Goal: Task Accomplishment & Management: Use online tool/utility

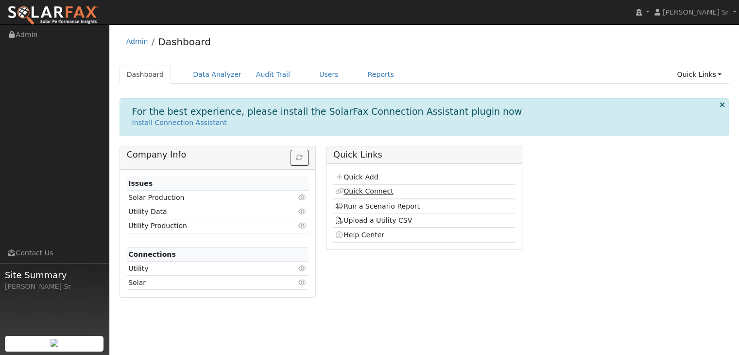
click at [373, 191] on link "Quick Connect" at bounding box center [364, 191] width 58 height 8
click at [363, 175] on link "Quick Add" at bounding box center [356, 177] width 43 height 8
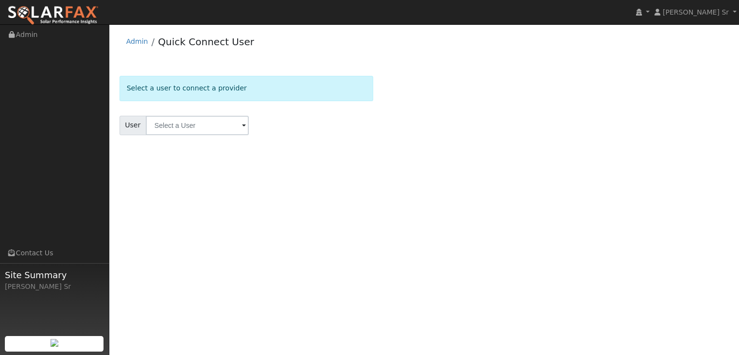
click at [242, 125] on span at bounding box center [244, 126] width 4 height 11
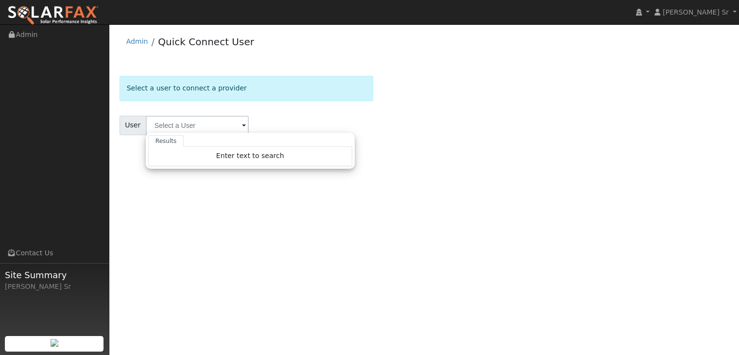
click at [242, 125] on span at bounding box center [244, 126] width 4 height 11
click at [276, 85] on div "Select a user to connect a provider" at bounding box center [247, 88] width 254 height 25
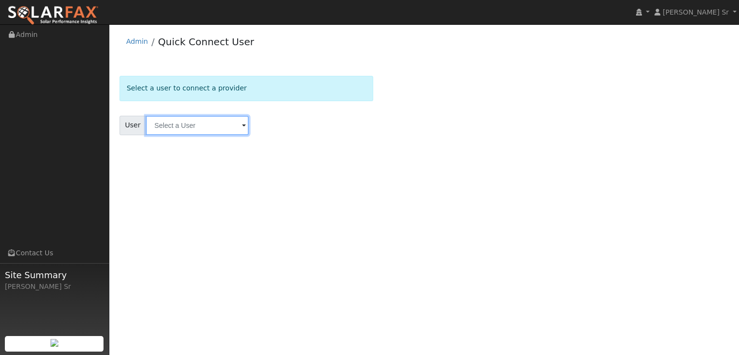
click at [187, 120] on input "text" at bounding box center [197, 125] width 103 height 19
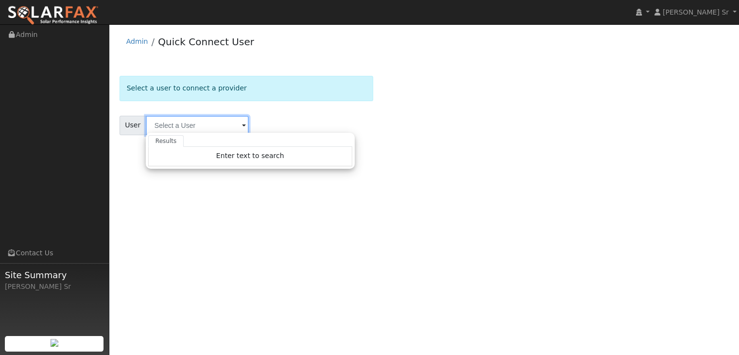
click at [191, 122] on input "text" at bounding box center [197, 125] width 103 height 19
click at [242, 127] on span at bounding box center [244, 126] width 4 height 11
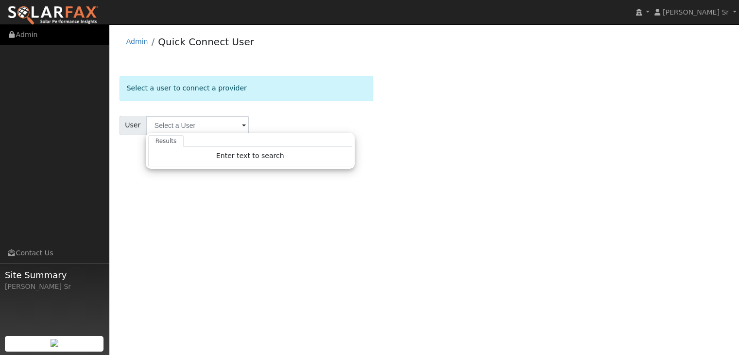
click at [31, 32] on link "Admin" at bounding box center [54, 35] width 109 height 20
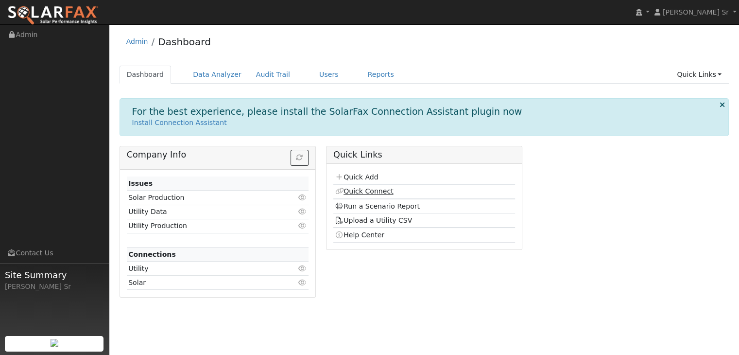
click at [377, 191] on link "Quick Connect" at bounding box center [364, 191] width 58 height 8
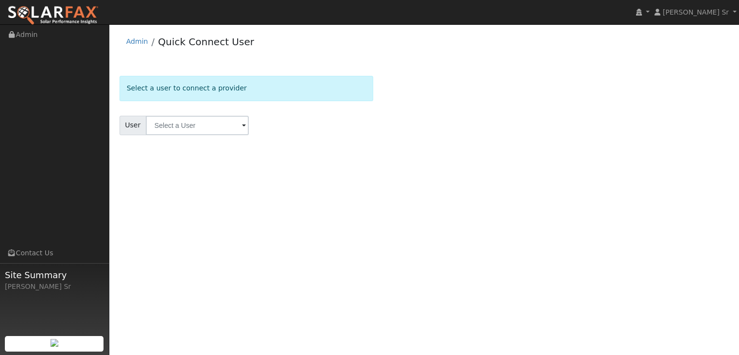
click at [242, 125] on span at bounding box center [244, 126] width 4 height 11
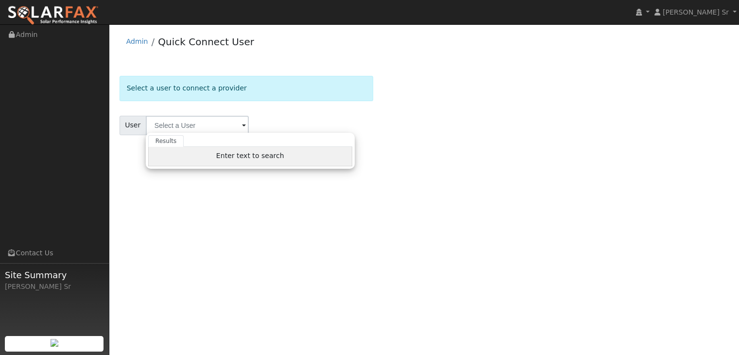
click at [238, 154] on span "Enter text to search" at bounding box center [250, 156] width 68 height 8
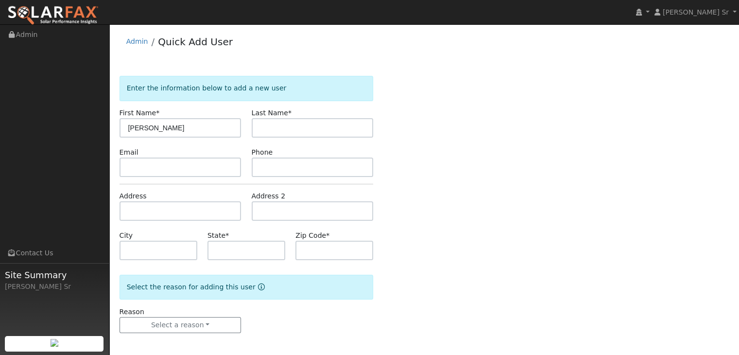
type input "[PERSON_NAME]"
drag, startPoint x: 182, startPoint y: 122, endPoint x: 103, endPoint y: 129, distance: 80.0
click at [103, 129] on div "[PERSON_NAME] Sr [PERSON_NAME] Sr Profile My Company Help Center Terms Of Servi…" at bounding box center [369, 190] width 739 height 333
